Goal: Find specific page/section: Locate a particular part of the current website

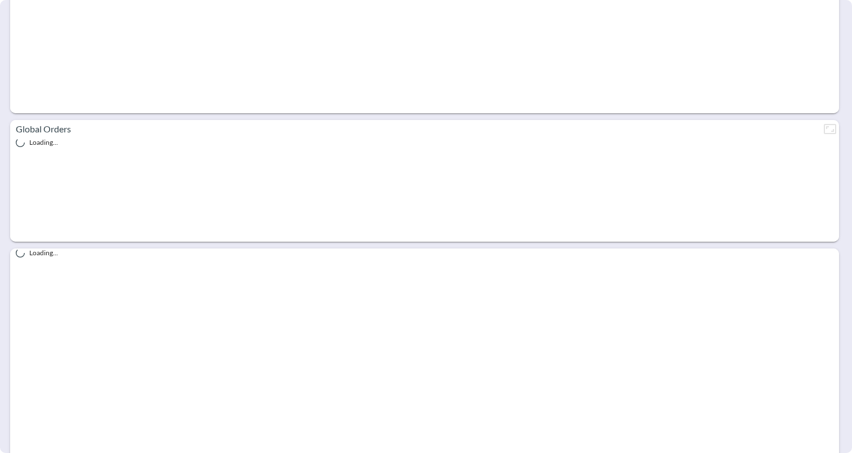
scroll to position [252, 0]
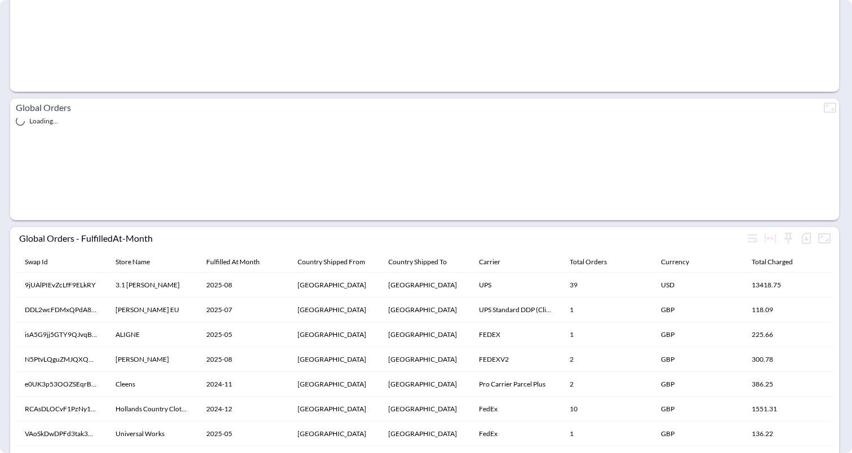
click at [128, 234] on div "Loading..." at bounding box center [424, 178] width 829 height 122
click at [128, 237] on div "Loading..." at bounding box center [424, 178] width 829 height 122
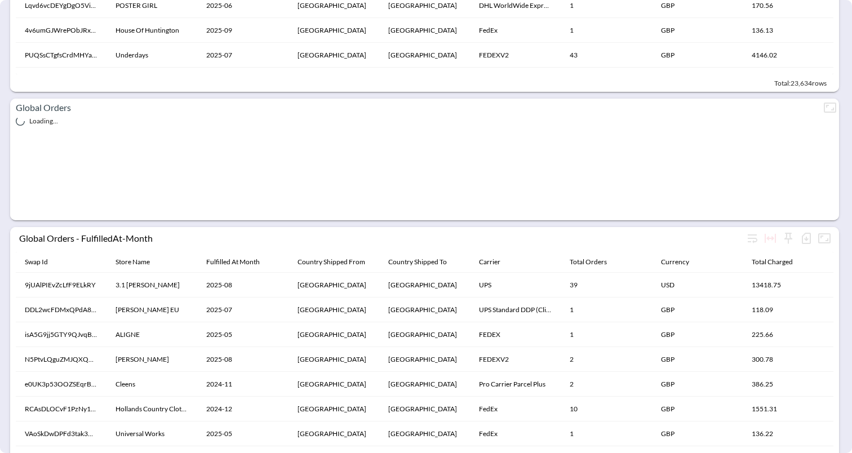
click at [151, 237] on div "Loading..." at bounding box center [424, 178] width 829 height 122
click at [148, 242] on div "Global Orders - FulfilledAt-Month" at bounding box center [381, 238] width 724 height 11
click at [147, 242] on div "Global Orders - FulfilledAt-Month" at bounding box center [381, 238] width 724 height 11
copy div "Global Orders - FulfilledAt-Month Swap Id"
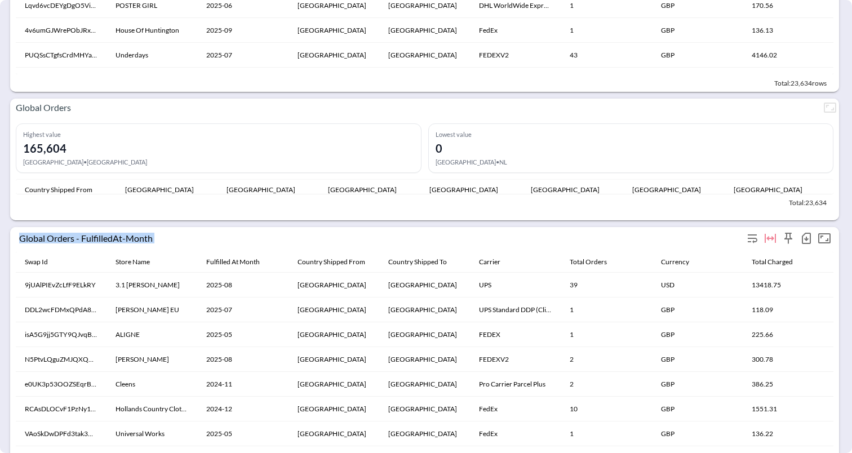
click at [167, 242] on div "Global Orders - FulfilledAt-Month" at bounding box center [381, 238] width 724 height 11
click at [166, 237] on div "Global Orders - FulfilledAt-Month" at bounding box center [381, 238] width 724 height 11
click at [141, 235] on div "Global Orders - FulfilledAt-Month" at bounding box center [381, 238] width 724 height 11
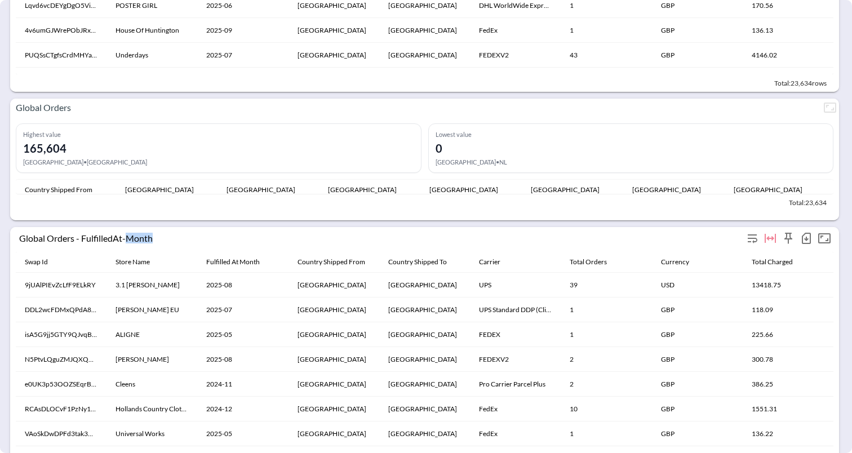
click at [141, 235] on div "Global Orders - FulfilledAt-Month" at bounding box center [381, 238] width 724 height 11
click at [144, 235] on div "Global Orders - FulfilledAt-Month" at bounding box center [381, 238] width 724 height 11
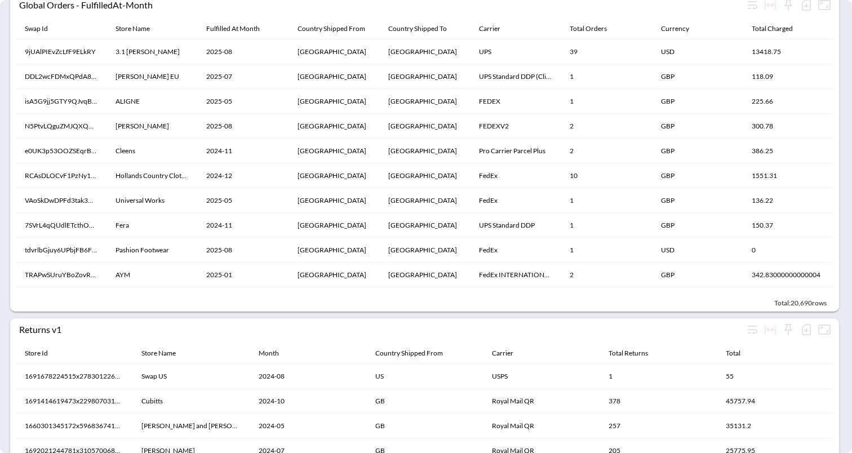
scroll to position [0, 0]
